Goal: Find specific page/section: Find specific page/section

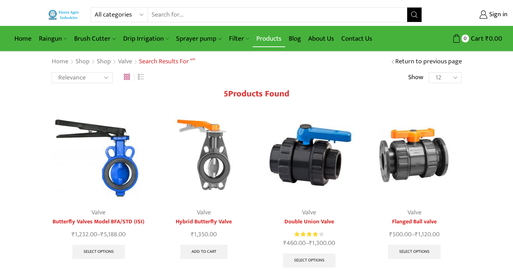
click at [259, 39] on link "Products" at bounding box center [269, 38] width 32 height 17
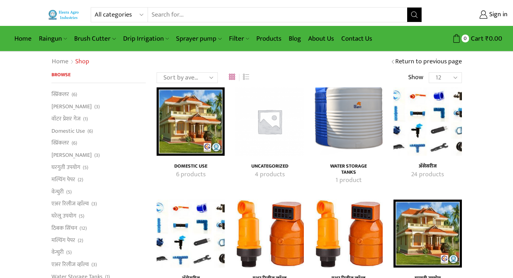
click at [188, 243] on img "Visit product category अ‍ॅसेसरीज" at bounding box center [191, 234] width 68 height 68
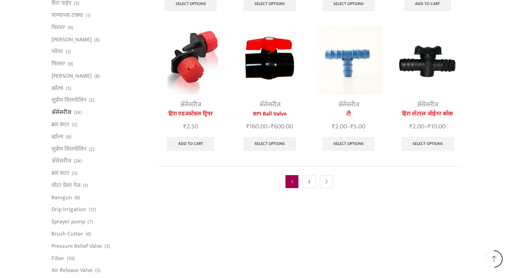
scroll to position [360, 0]
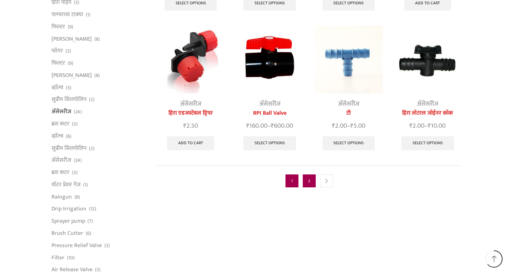
click at [309, 175] on link "2" at bounding box center [309, 181] width 13 height 13
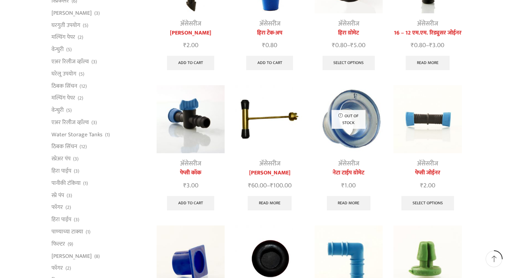
scroll to position [144, 0]
